Goal: Task Accomplishment & Management: Use online tool/utility

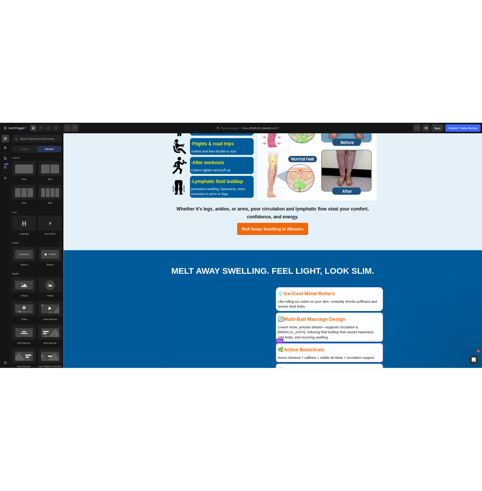
scroll to position [527, 0]
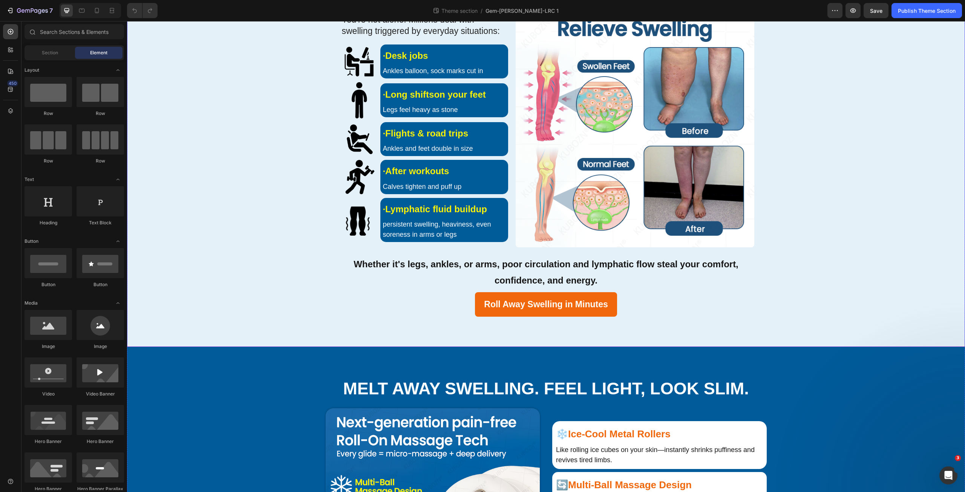
click at [313, 271] on div "Swelling Everywhere: Heading "Legs, Ankles, Arms—even Lymphatic Buildup" Headin…" at bounding box center [546, 130] width 830 height 373
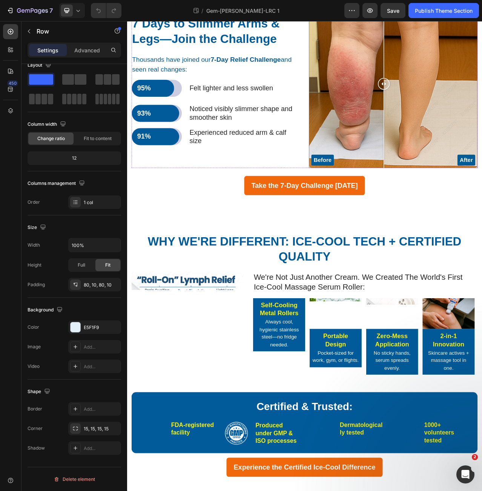
scroll to position [1416, 0]
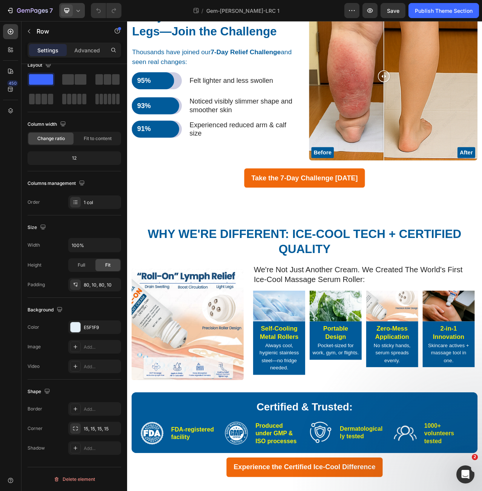
click at [76, 11] on icon at bounding box center [78, 11] width 8 height 8
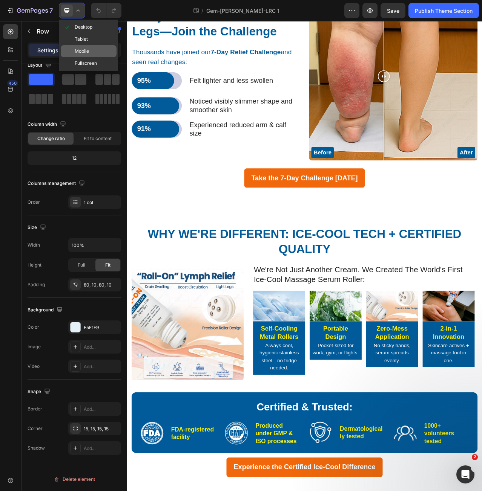
click at [86, 53] on span "Mobile" at bounding box center [82, 51] width 14 height 8
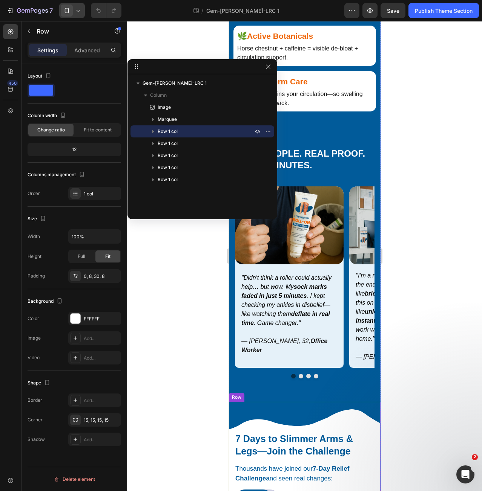
scroll to position [1017, 0]
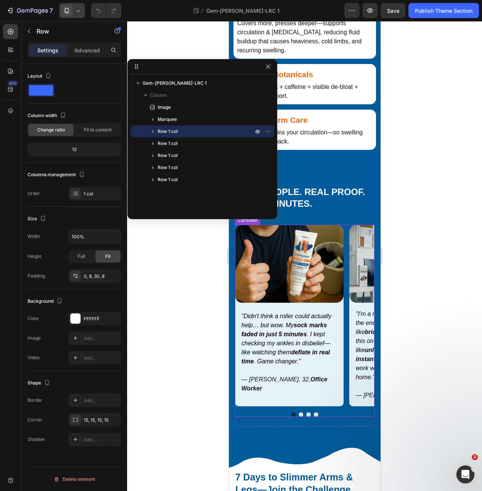
click at [298, 413] on button "Dot" at bounding box center [300, 415] width 5 height 5
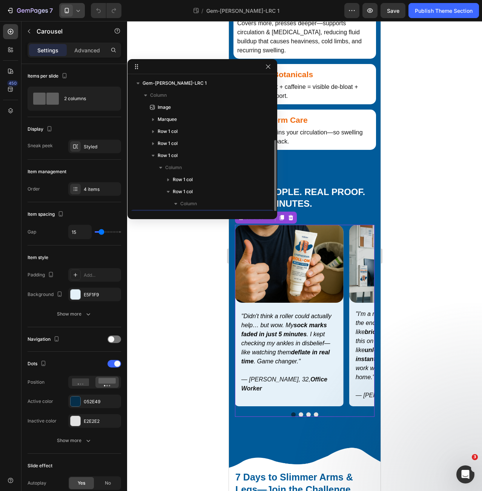
scroll to position [35, 0]
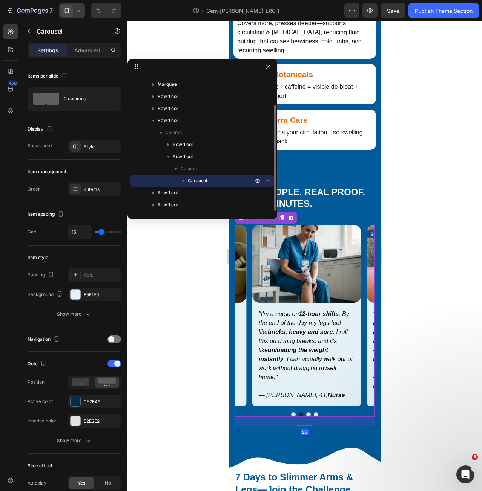
click at [302, 413] on div at bounding box center [303, 415] width 139 height 5
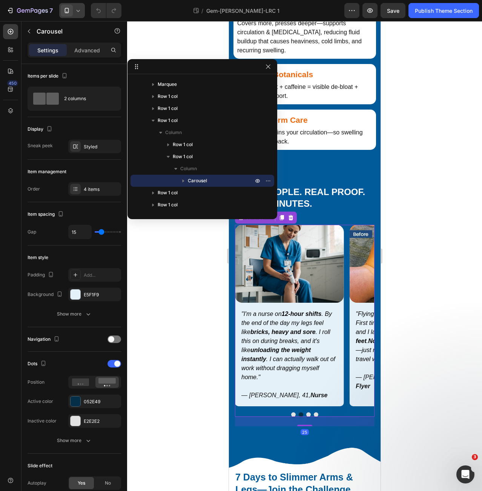
click at [307, 413] on div at bounding box center [303, 415] width 139 height 5
click at [309, 413] on div at bounding box center [303, 415] width 139 height 5
click at [306, 413] on button "Dot" at bounding box center [308, 415] width 5 height 5
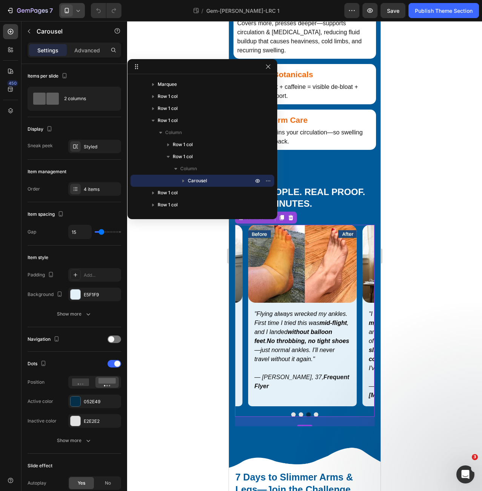
click at [314, 413] on button "Dot" at bounding box center [315, 415] width 5 height 5
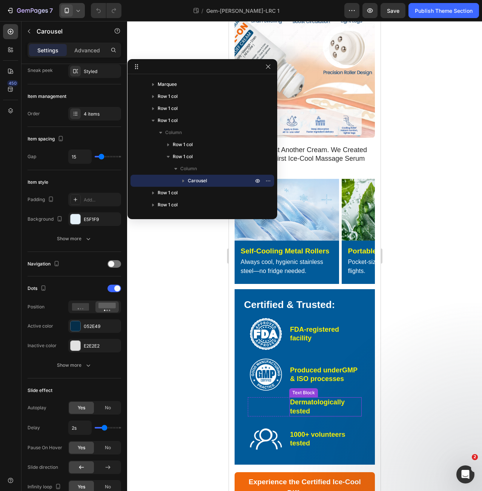
scroll to position [1892, 0]
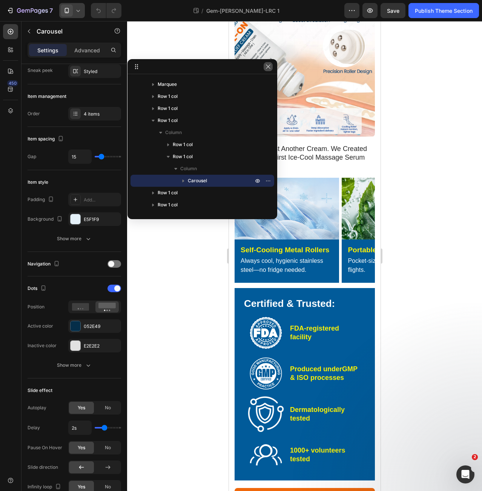
click at [266, 70] on button "button" at bounding box center [267, 66] width 9 height 9
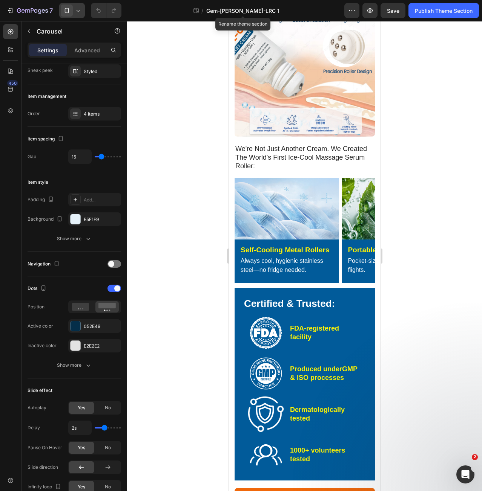
click at [248, 10] on span "Gem-[PERSON_NAME]-LRC 1" at bounding box center [242, 11] width 73 height 8
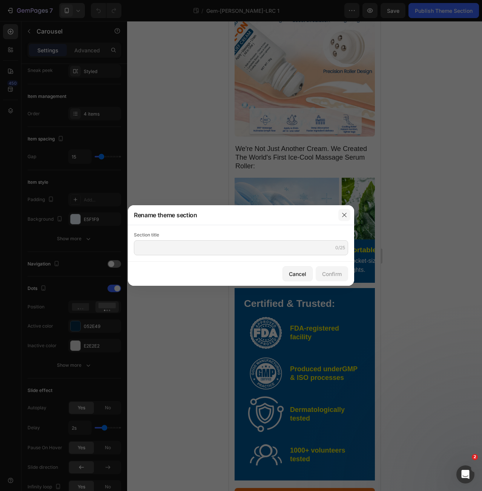
click at [342, 214] on icon "button" at bounding box center [344, 215] width 6 height 6
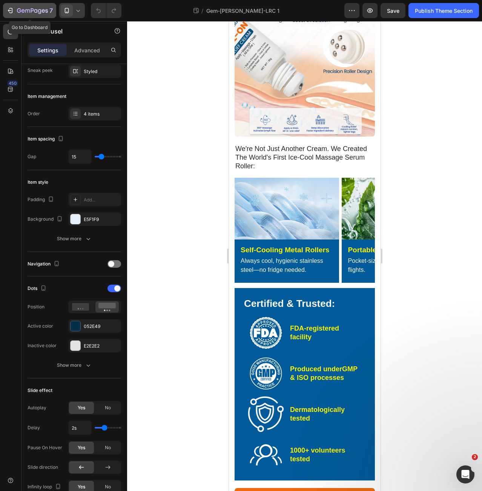
click at [22, 8] on icon "button" at bounding box center [32, 11] width 31 height 6
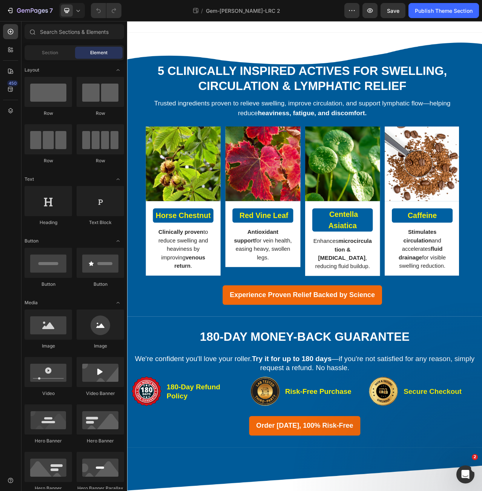
click at [14, 118] on div "450" at bounding box center [10, 248] width 15 height 449
click at [11, 114] on icon at bounding box center [11, 111] width 8 height 8
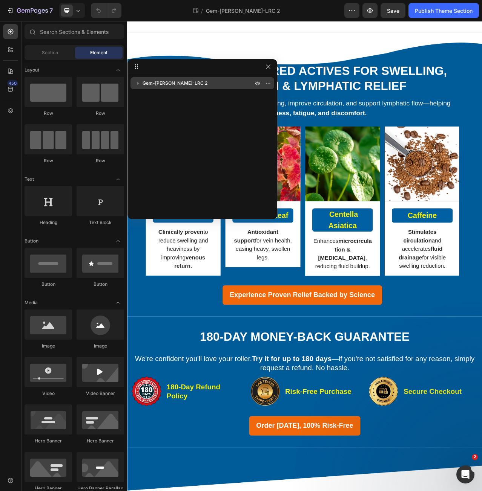
click at [166, 85] on span "Gem-Susie-LRC 2" at bounding box center [174, 83] width 65 height 8
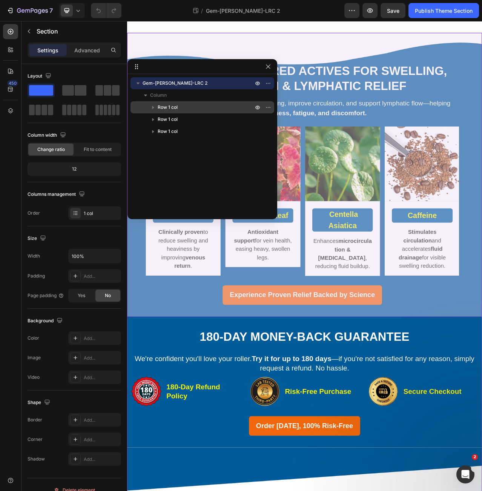
click at [166, 109] on span "Row 1 col" at bounding box center [167, 108] width 20 height 8
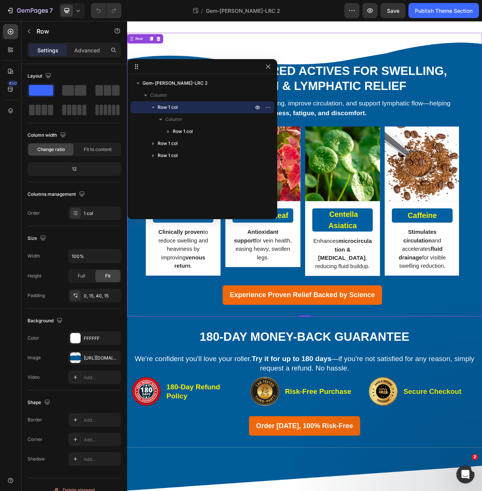
click at [166, 108] on span "Row 1 col" at bounding box center [167, 108] width 20 height 8
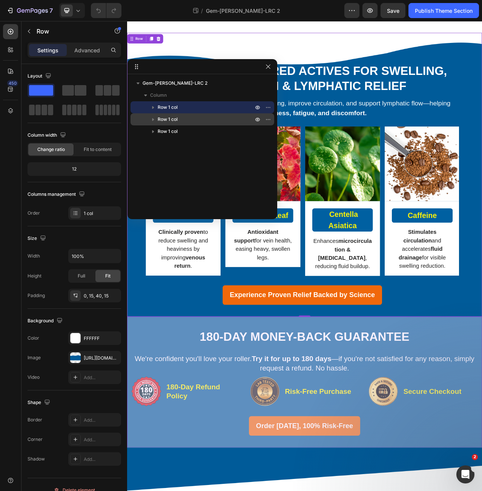
click at [179, 119] on p "Row 1 col" at bounding box center [205, 120] width 97 height 8
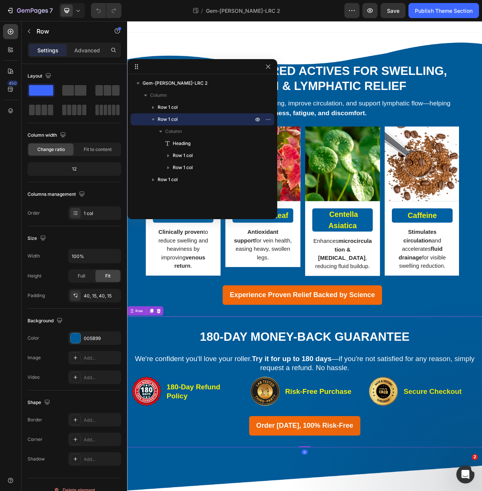
click at [179, 119] on p "Row 1 col" at bounding box center [205, 120] width 97 height 8
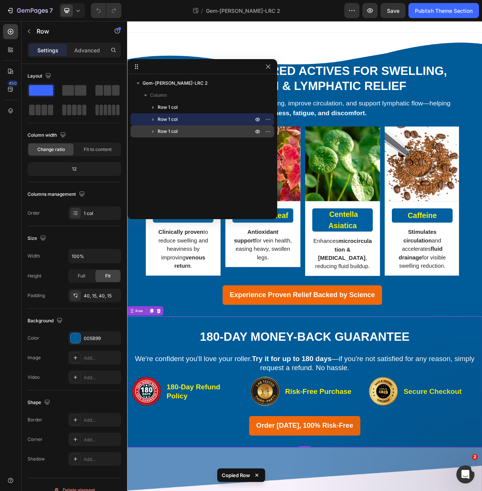
click at [177, 136] on div "Row 1 col" at bounding box center [202, 131] width 138 height 12
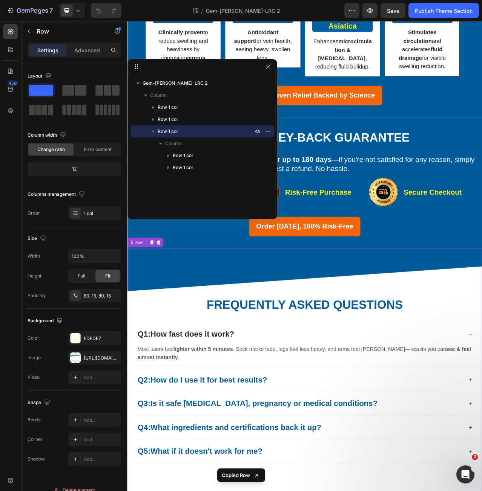
scroll to position [260, 0]
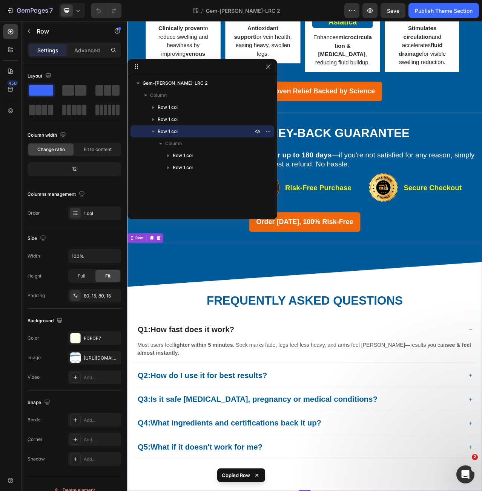
click at [177, 136] on div "Row 1 col" at bounding box center [202, 131] width 138 height 12
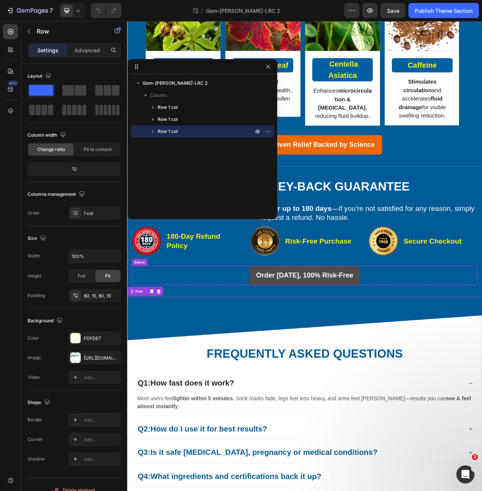
scroll to position [113, 0]
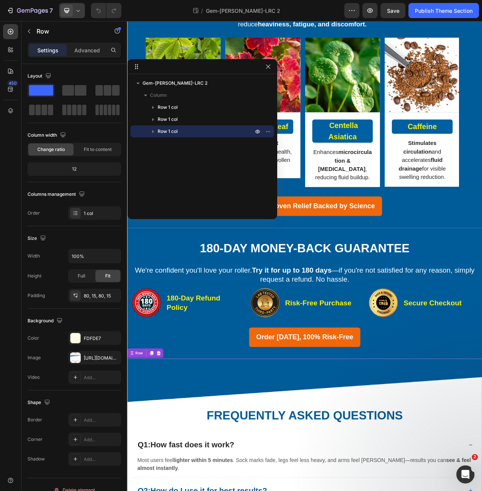
click at [75, 12] on icon at bounding box center [78, 11] width 8 height 8
click at [81, 52] on span "Mobile" at bounding box center [82, 51] width 14 height 8
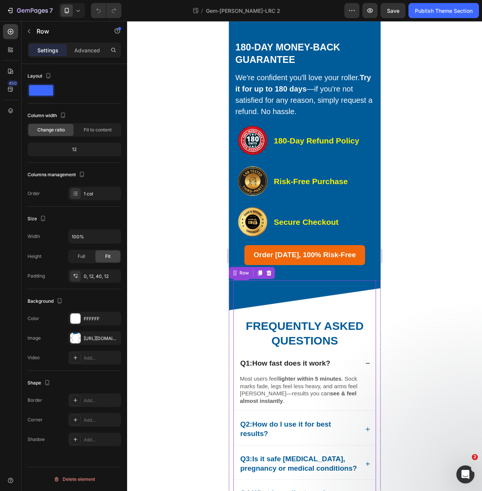
scroll to position [473, 0]
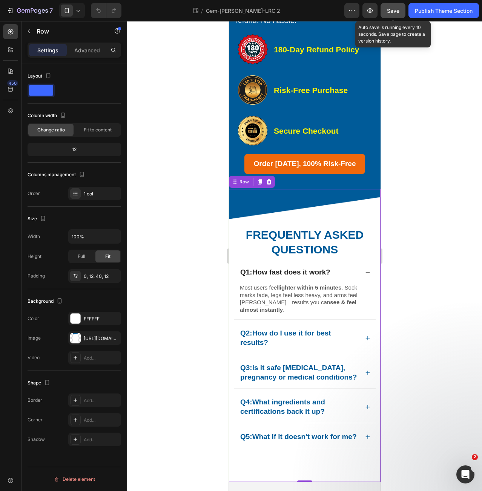
click at [399, 11] on button "Save" at bounding box center [392, 10] width 25 height 15
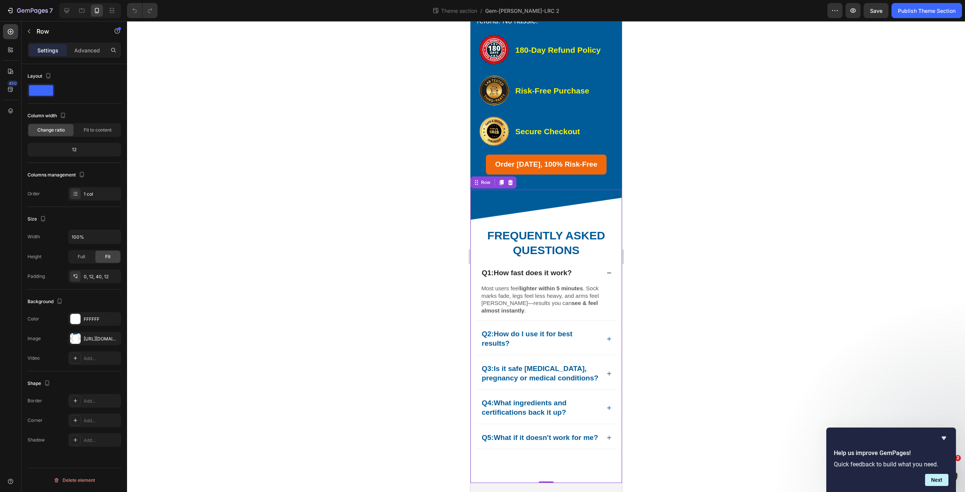
scroll to position [472, 0]
click at [18, 12] on icon "button" at bounding box center [19, 10] width 4 height 5
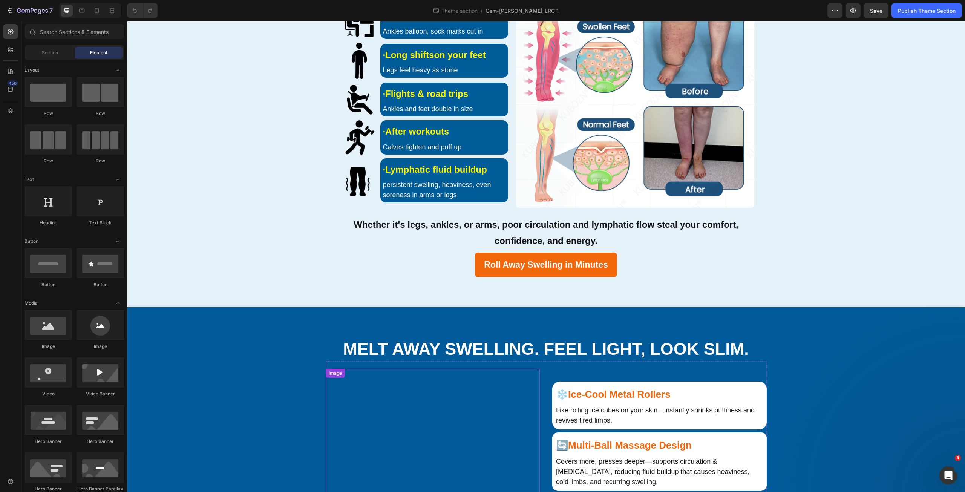
scroll to position [566, 0]
